Goal: Navigation & Orientation: Find specific page/section

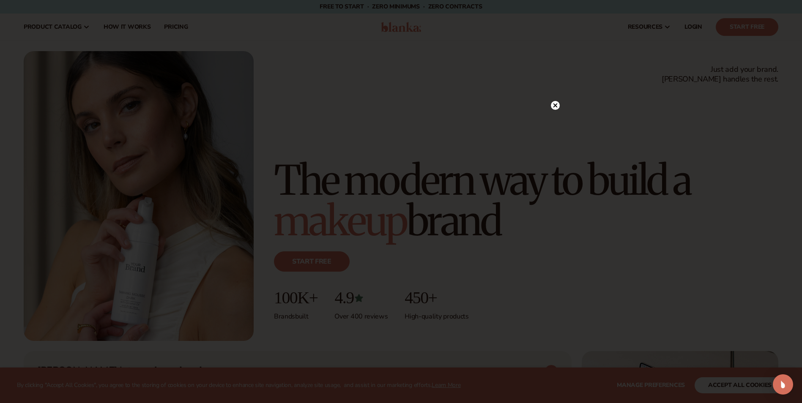
click at [558, 107] on circle at bounding box center [555, 105] width 9 height 9
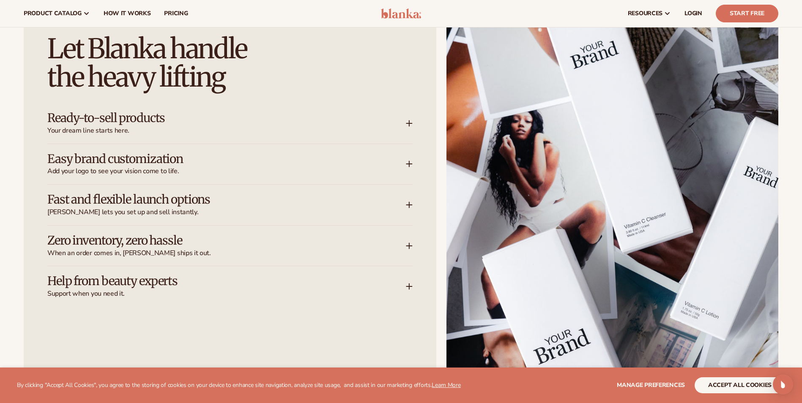
scroll to position [930, 0]
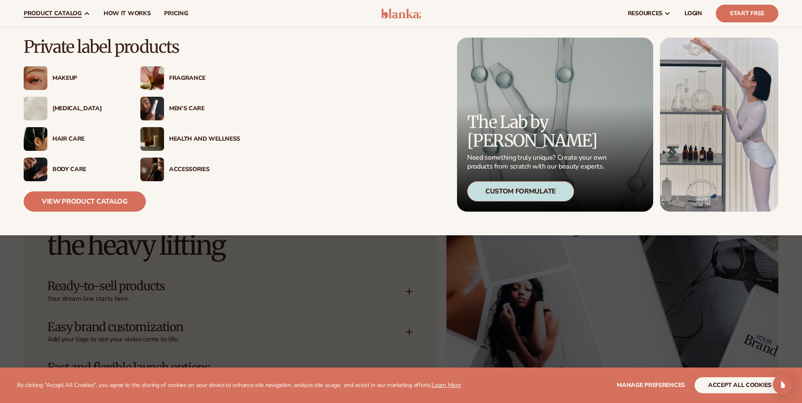
click at [178, 108] on div "Men’s Care" at bounding box center [204, 108] width 71 height 7
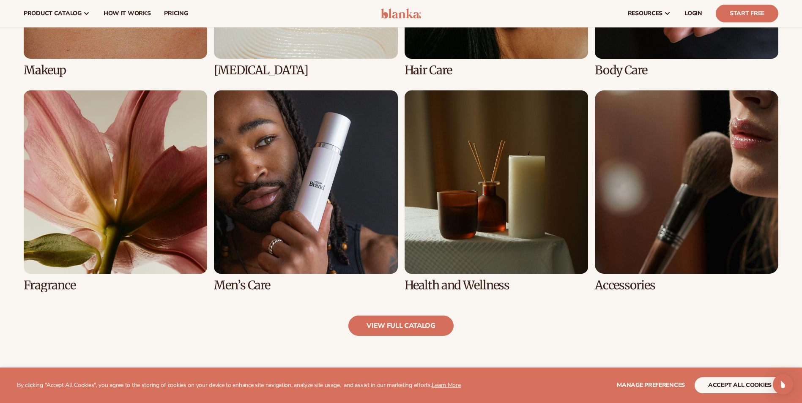
scroll to position [634, 0]
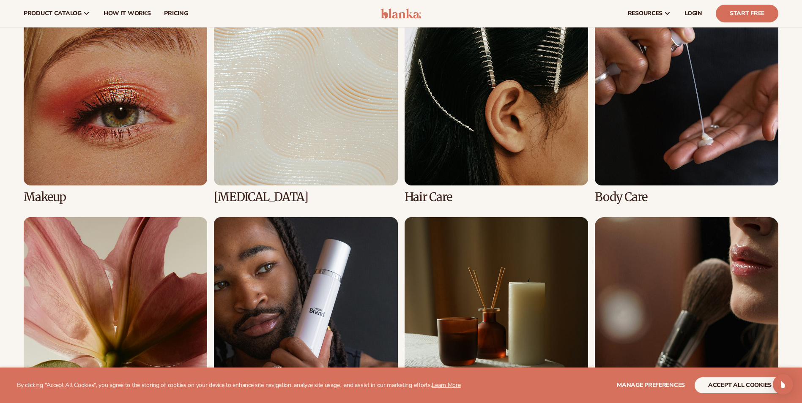
click at [310, 121] on link "2 / 8" at bounding box center [306, 103] width 184 height 202
click at [252, 197] on link "2 / 8" at bounding box center [306, 103] width 184 height 202
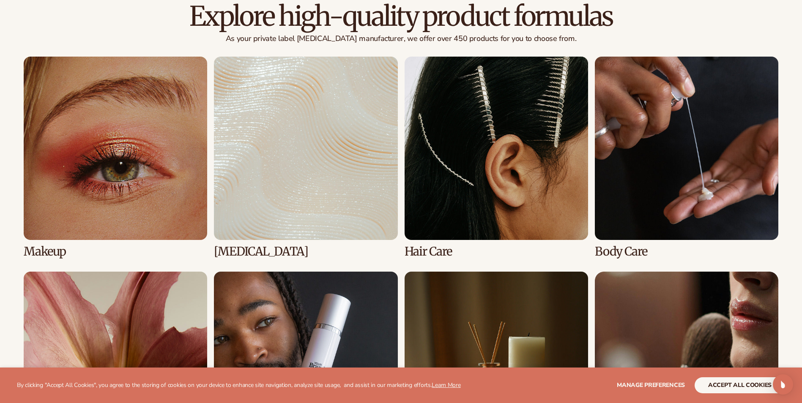
scroll to position [888, 0]
